Goal: Transaction & Acquisition: Purchase product/service

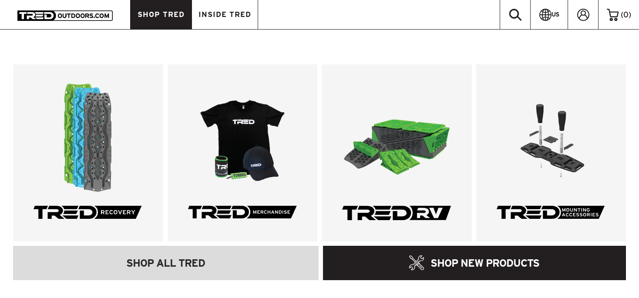
click at [161, 13] on span "SHOP TRED" at bounding box center [161, 14] width 47 height 7
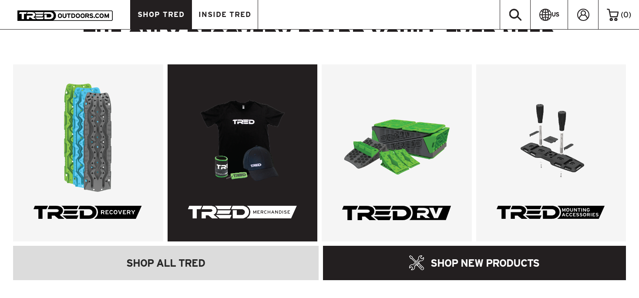
scroll to position [375, 0]
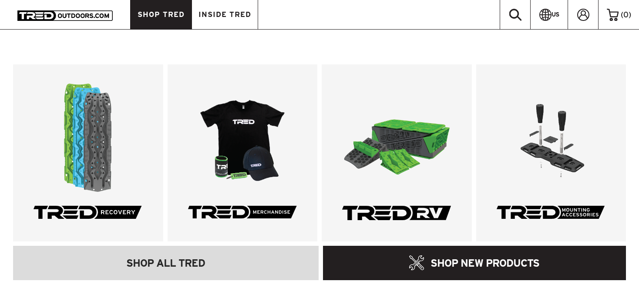
click at [186, 280] on div ".cls-1{fill:#fff;} .cls-1{fill:#fff;} .cls-1{fill:#fff;} .cls-1{fill:#fff;} SHO…" at bounding box center [319, 172] width 639 height 281
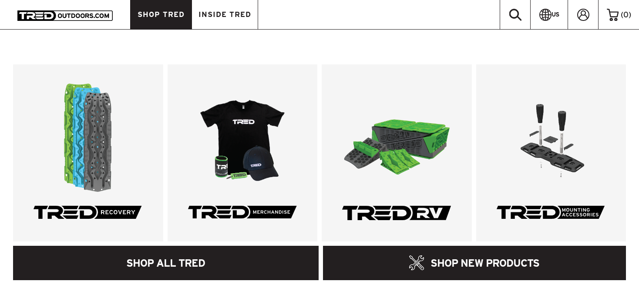
click at [186, 270] on link "SHOP ALL TRED" at bounding box center [166, 263] width 306 height 34
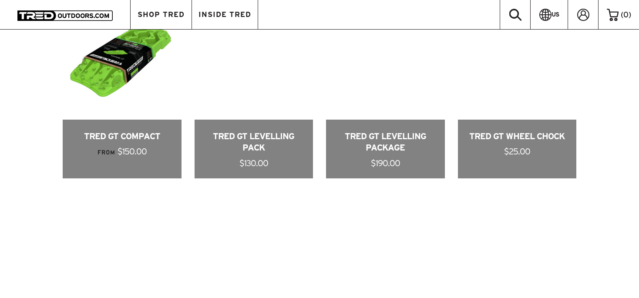
scroll to position [714, 0]
